Goal: Transaction & Acquisition: Purchase product/service

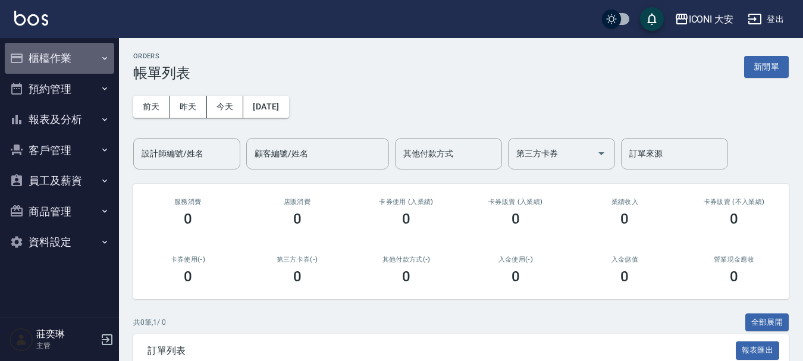
click at [67, 57] on button "櫃檯作業" at bounding box center [59, 58] width 109 height 31
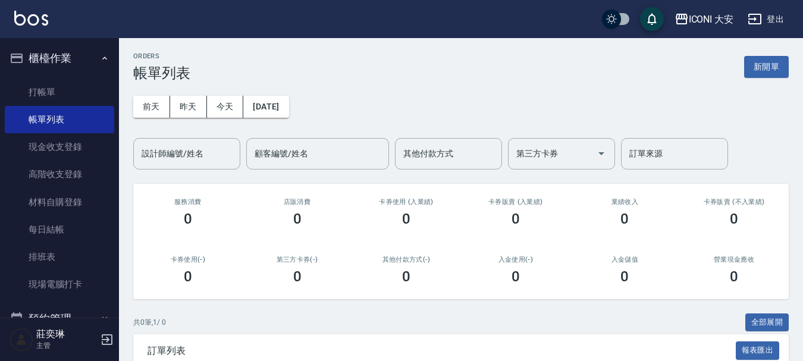
click at [67, 57] on button "櫃檯作業" at bounding box center [59, 58] width 109 height 31
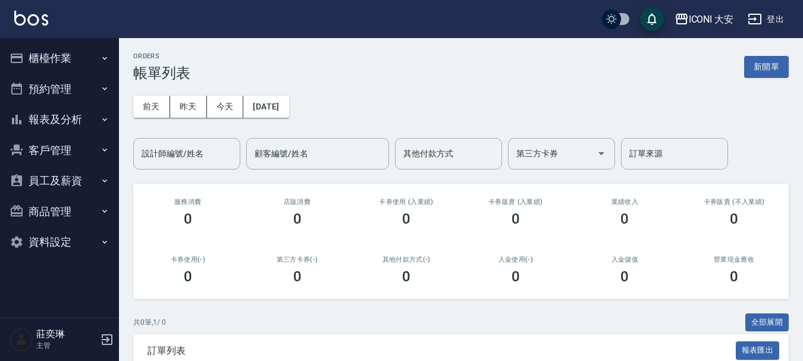
click at [61, 59] on button "櫃檯作業" at bounding box center [59, 58] width 109 height 31
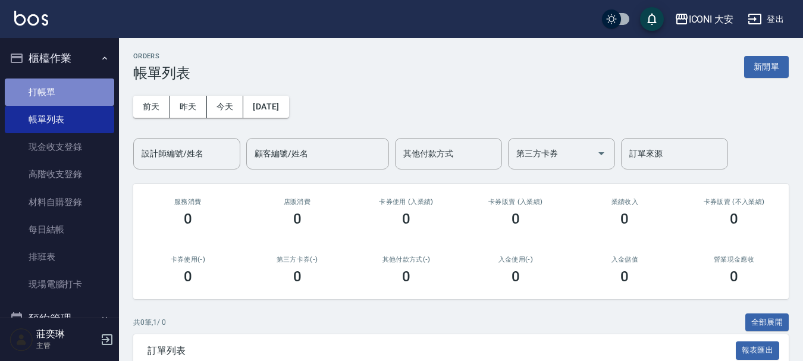
click at [62, 89] on link "打帳單" at bounding box center [59, 91] width 109 height 27
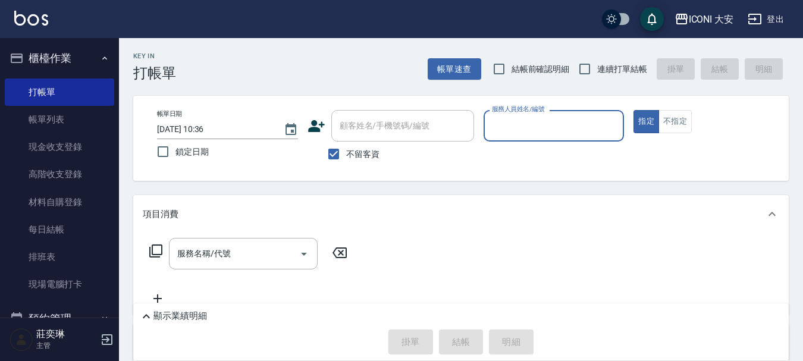
click at [540, 129] on input "服務人員姓名/編號" at bounding box center [554, 125] width 130 height 21
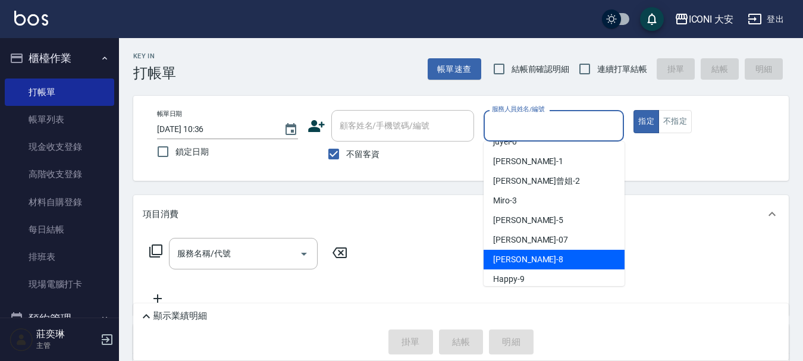
scroll to position [22, 0]
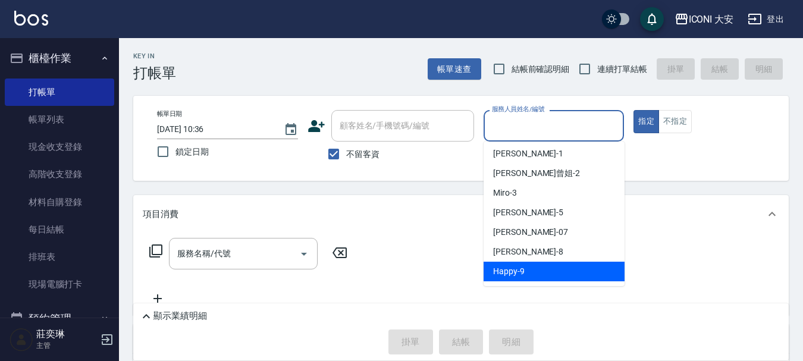
click at [502, 271] on span "Happy -9" at bounding box center [509, 271] width 32 height 12
type input "Happy-9"
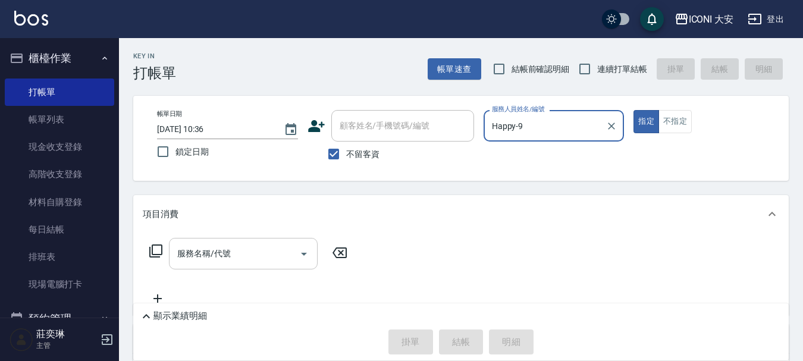
click at [252, 257] on input "服務名稱/代號" at bounding box center [234, 253] width 120 height 21
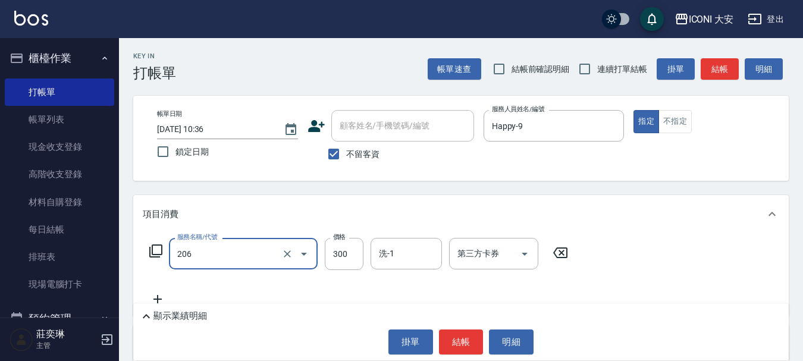
type input "洗髮(206)"
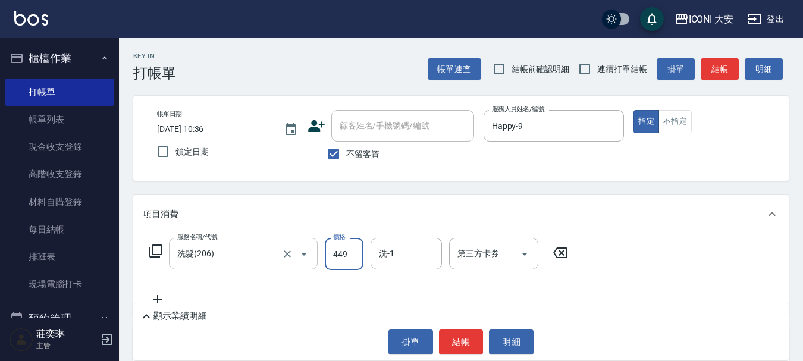
type input "449"
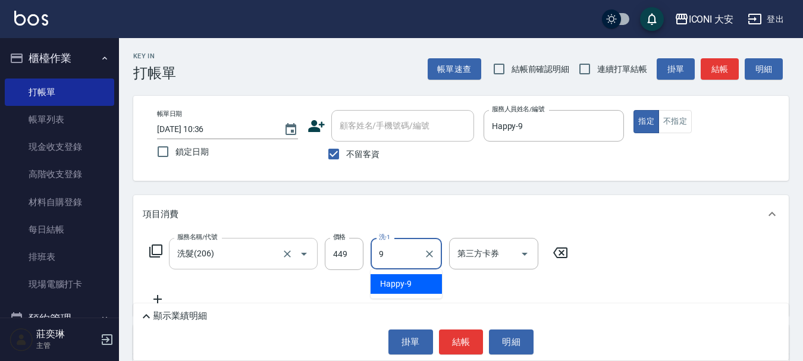
type input "Happy-9"
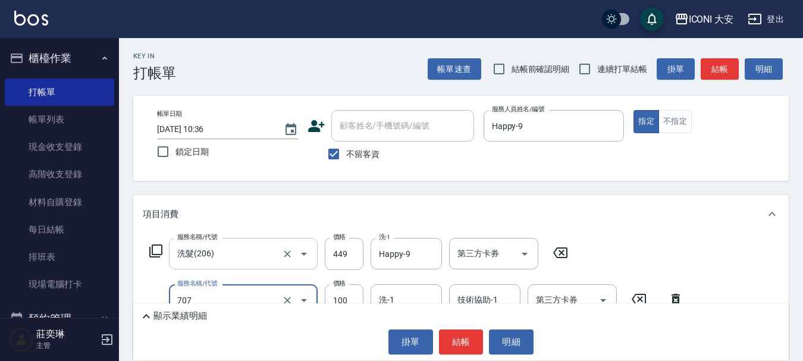
type input "瞬間護髮(707)"
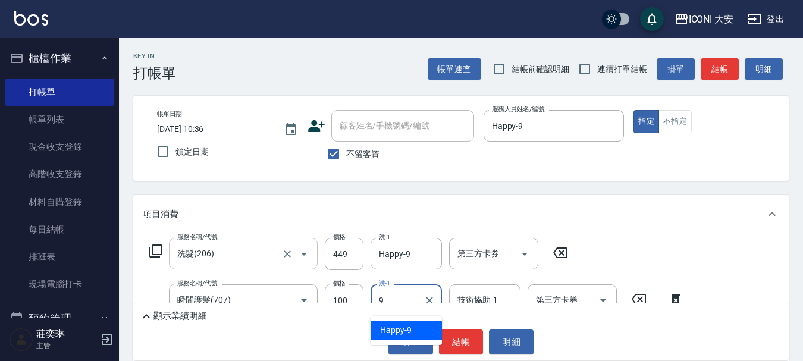
type input "Happy-9"
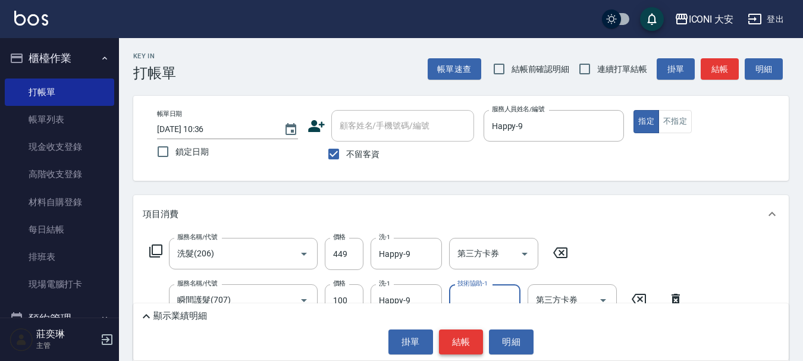
click at [463, 342] on button "結帳" at bounding box center [461, 341] width 45 height 25
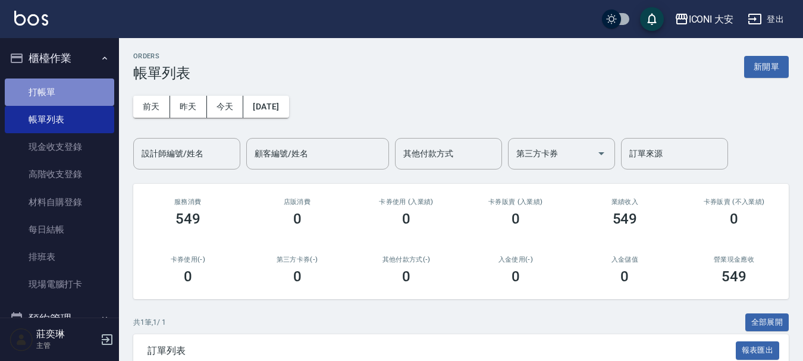
click at [76, 92] on link "打帳單" at bounding box center [59, 91] width 109 height 27
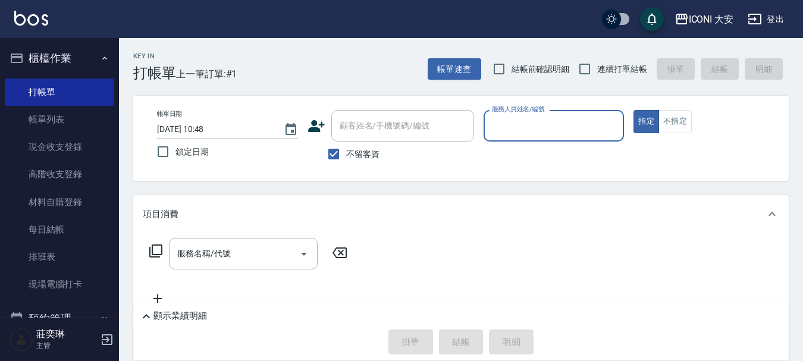
click at [535, 130] on input "服務人員姓名/編號" at bounding box center [554, 125] width 130 height 21
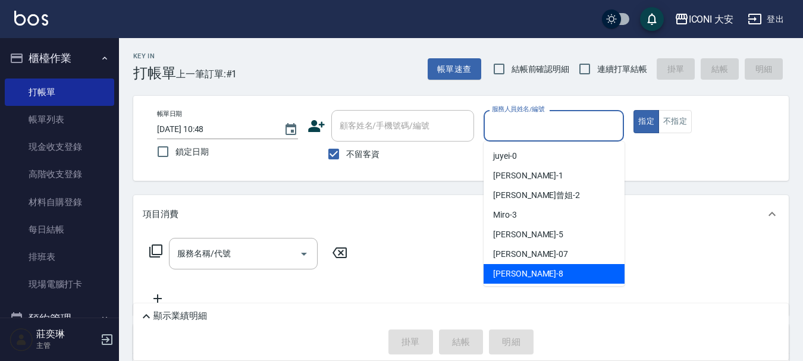
click at [492, 275] on div "Yulisa -8" at bounding box center [553, 274] width 141 height 20
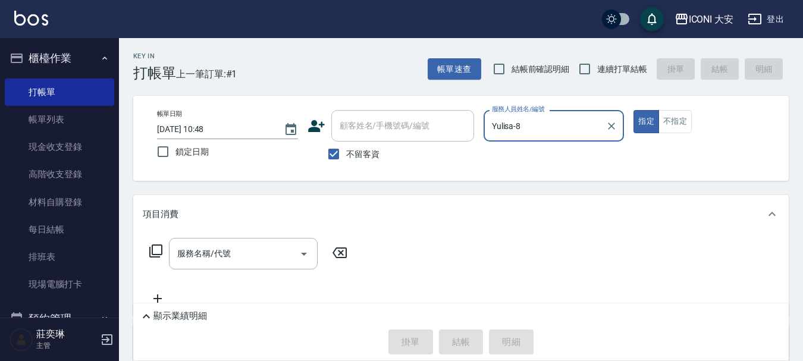
type input "Yulisa-8"
click at [161, 250] on icon at bounding box center [156, 251] width 14 height 14
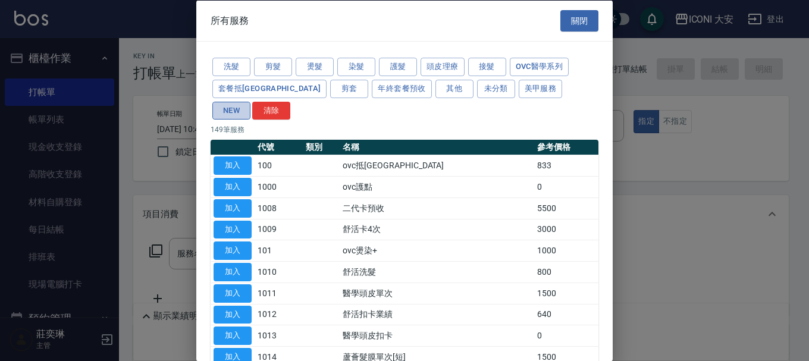
click at [250, 101] on button "NEW" at bounding box center [231, 110] width 38 height 18
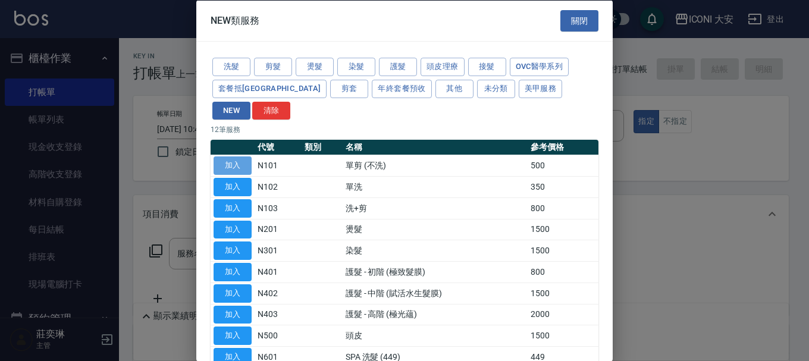
click at [238, 156] on button "加入" at bounding box center [232, 165] width 38 height 18
type input "單剪 (不洗)(N101)"
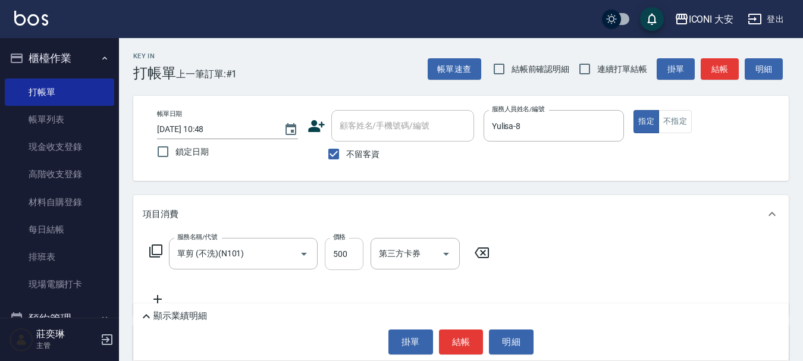
click at [353, 251] on input "500" at bounding box center [344, 254] width 39 height 32
type input "350"
click at [466, 342] on button "結帳" at bounding box center [461, 341] width 45 height 25
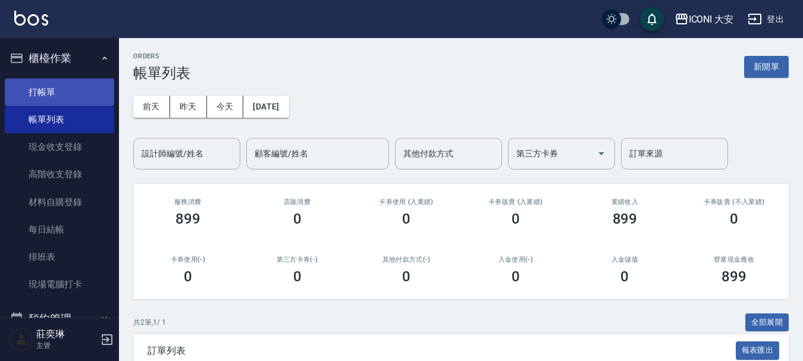
click at [69, 99] on link "打帳單" at bounding box center [59, 91] width 109 height 27
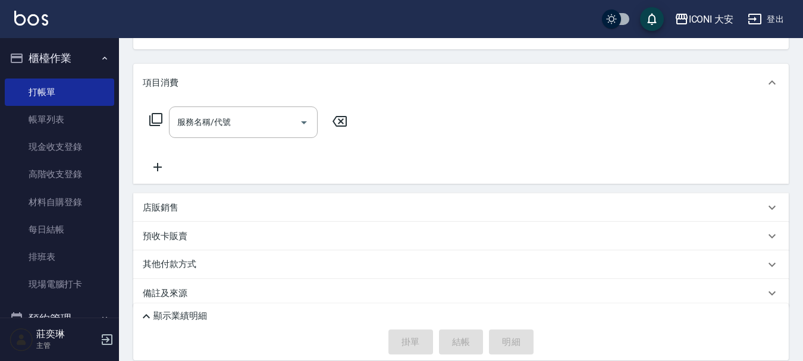
scroll to position [143, 0]
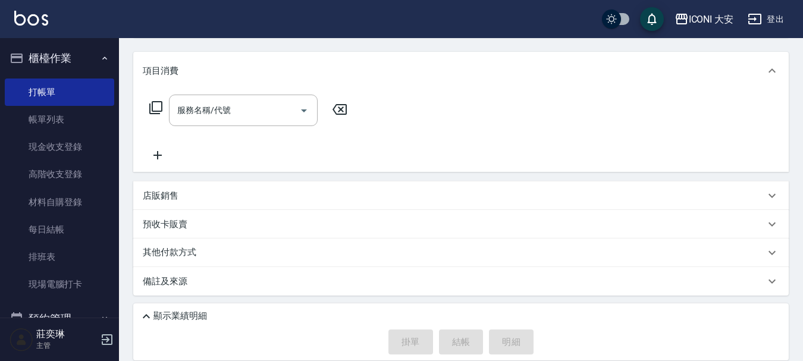
click at [169, 199] on p "店販銷售" at bounding box center [161, 196] width 36 height 12
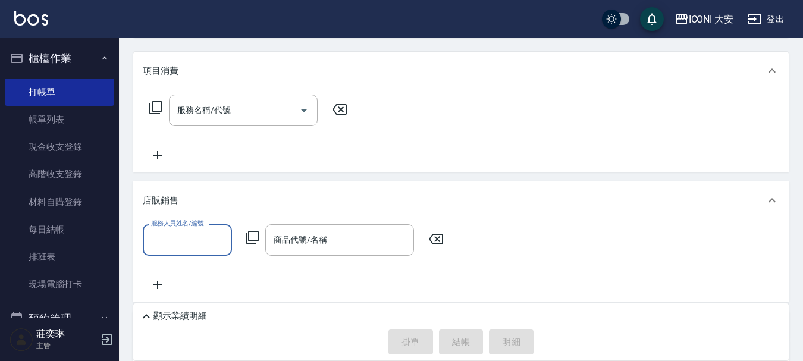
scroll to position [0, 0]
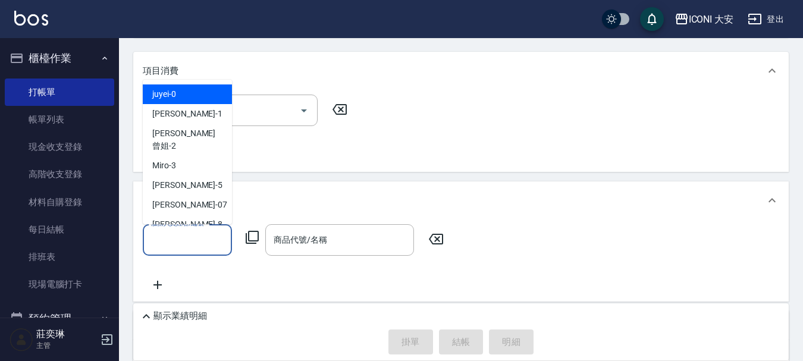
click at [182, 246] on input "服務人員姓名/編號" at bounding box center [187, 239] width 78 height 21
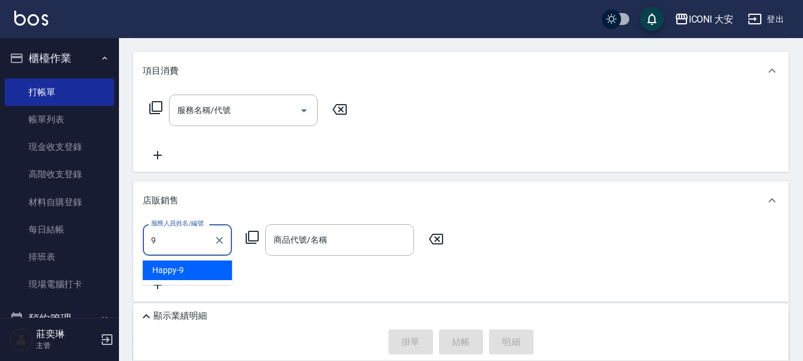
type input "Happy-9"
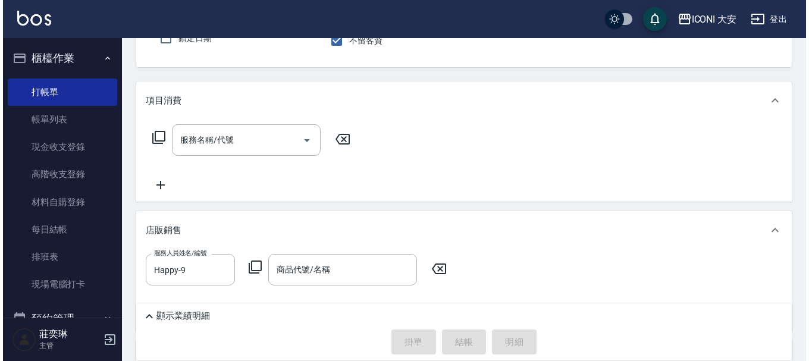
scroll to position [244, 0]
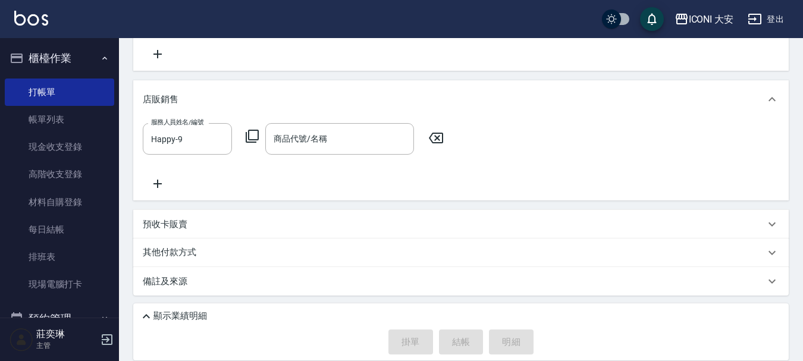
click at [253, 131] on icon at bounding box center [252, 136] width 14 height 14
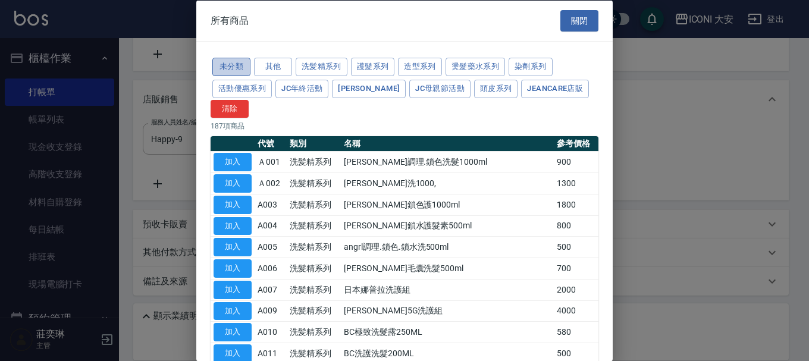
click at [232, 64] on button "未分類" at bounding box center [231, 67] width 38 height 18
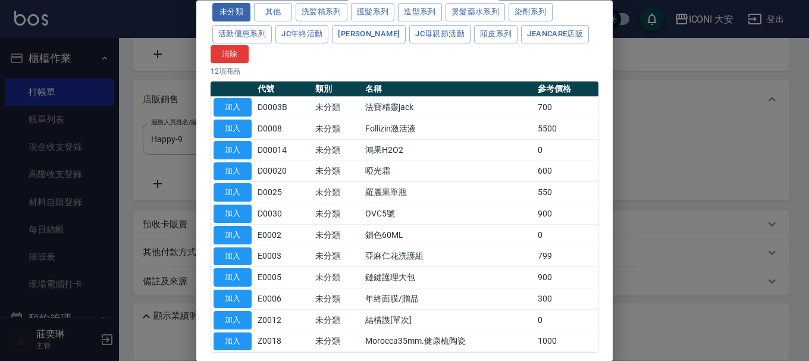
scroll to position [0, 0]
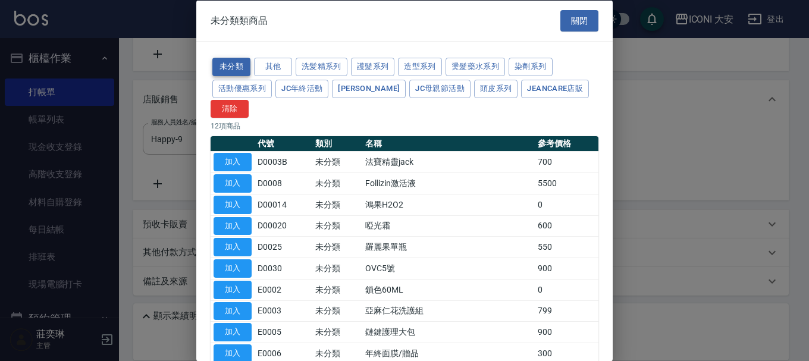
click at [248, 64] on button "未分類" at bounding box center [231, 67] width 38 height 18
click at [269, 68] on button "其他" at bounding box center [273, 67] width 38 height 18
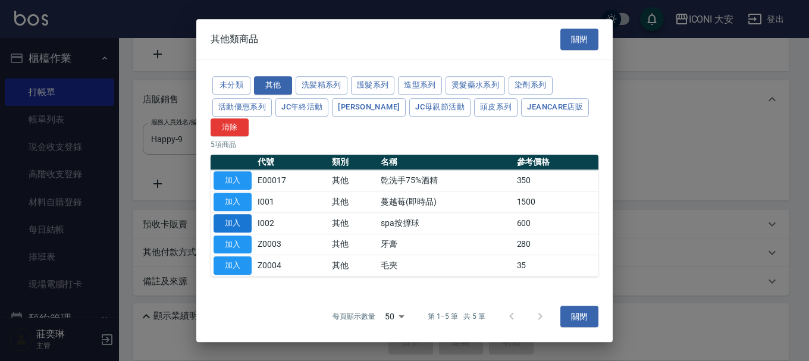
click at [226, 225] on button "加入" at bounding box center [232, 223] width 38 height 18
type input "spa按擵球"
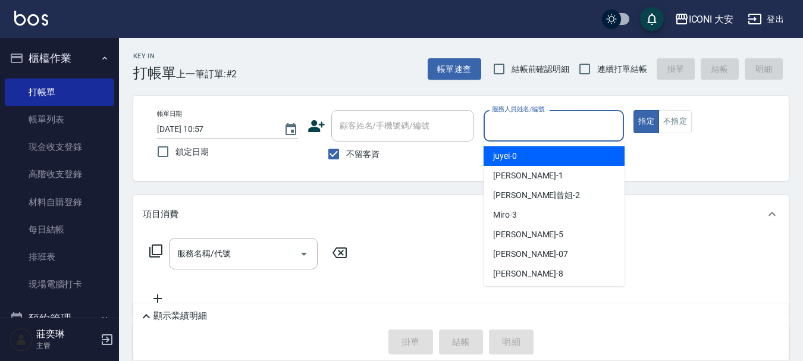
click at [541, 120] on input "服務人員姓名/編號" at bounding box center [554, 125] width 130 height 21
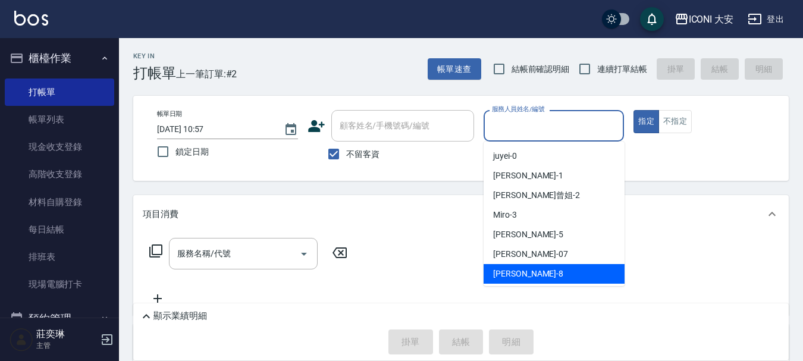
scroll to position [22, 0]
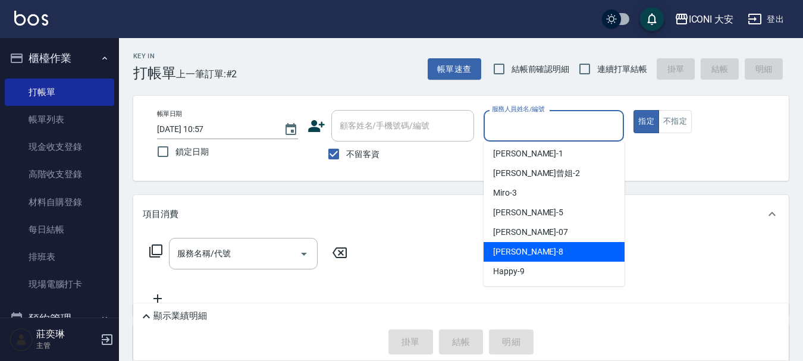
click at [534, 268] on div "Happy -9" at bounding box center [553, 272] width 141 height 20
type input "Happy-9"
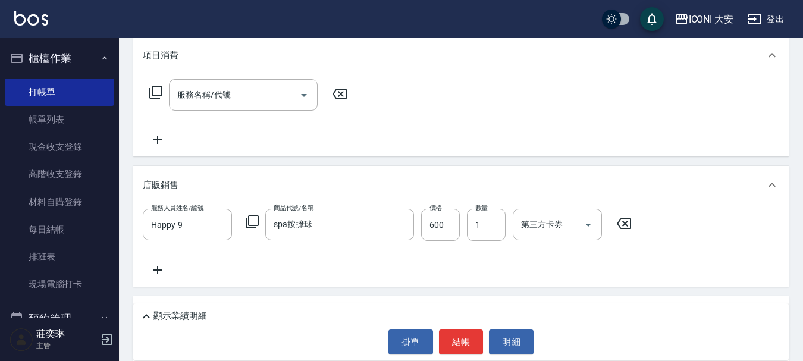
scroll to position [238, 0]
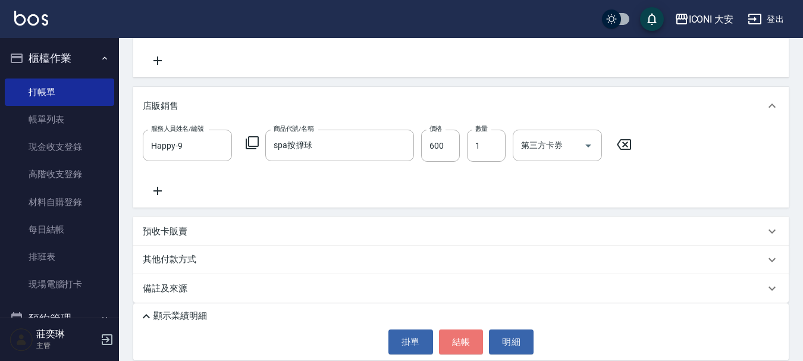
click at [456, 338] on button "結帳" at bounding box center [461, 341] width 45 height 25
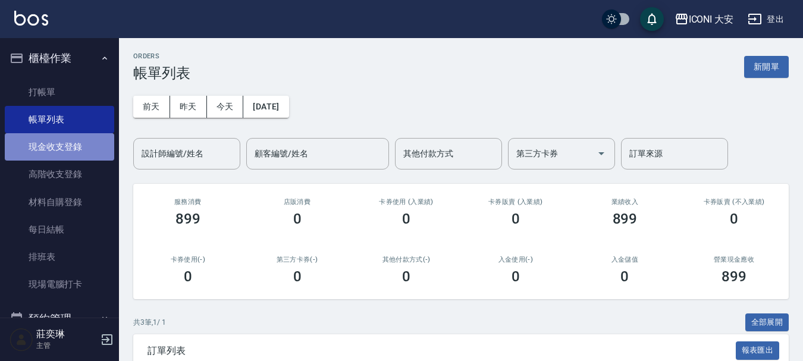
click at [69, 141] on link "現金收支登錄" at bounding box center [59, 146] width 109 height 27
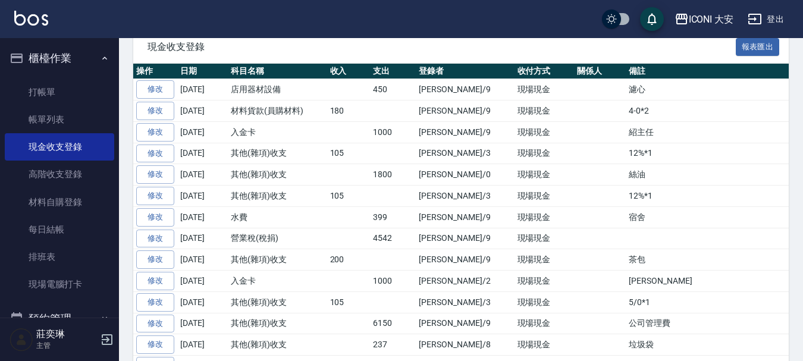
scroll to position [238, 0]
